Goal: Task Accomplishment & Management: Manage account settings

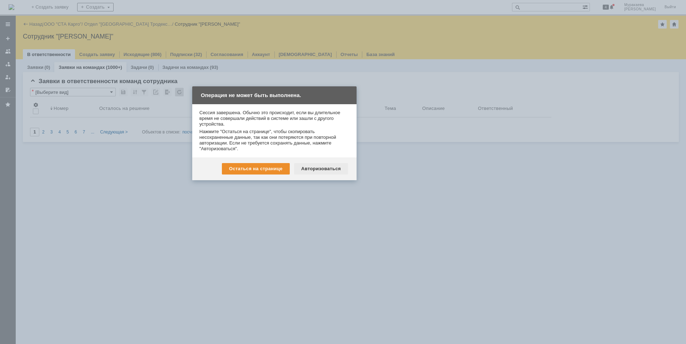
click at [318, 167] on div "Авторизоваться" at bounding box center [321, 168] width 54 height 11
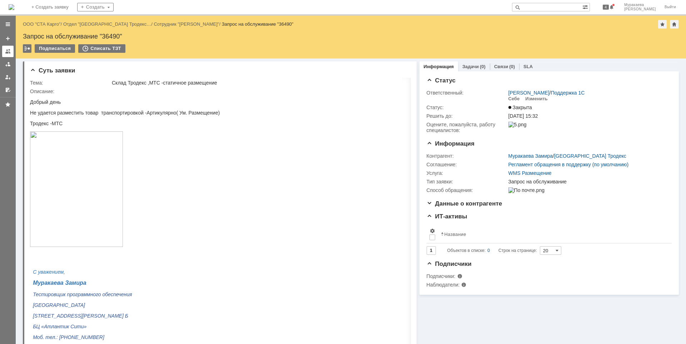
click at [8, 50] on div at bounding box center [8, 52] width 6 height 6
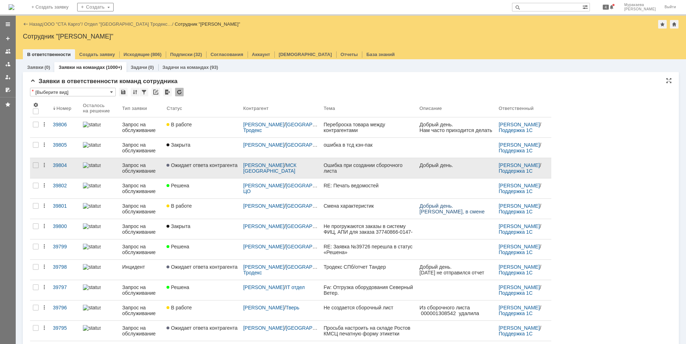
click at [129, 169] on div "Запрос на обслуживание" at bounding box center [141, 168] width 39 height 11
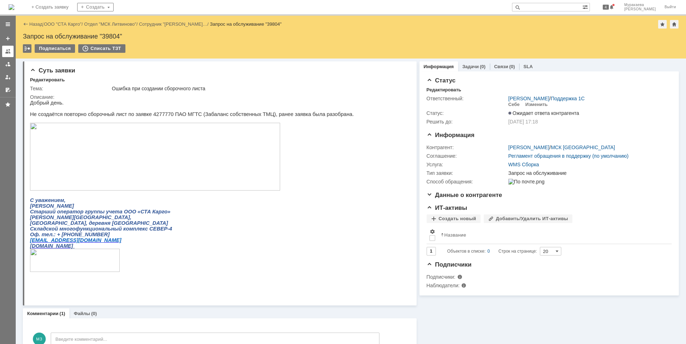
click at [6, 54] on link at bounding box center [7, 51] width 11 height 11
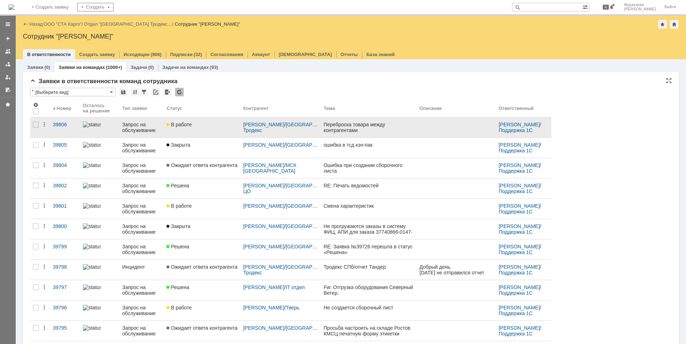
click at [139, 125] on div "Запрос на обслуживание" at bounding box center [141, 127] width 39 height 11
